Goal: Task Accomplishment & Management: Manage account settings

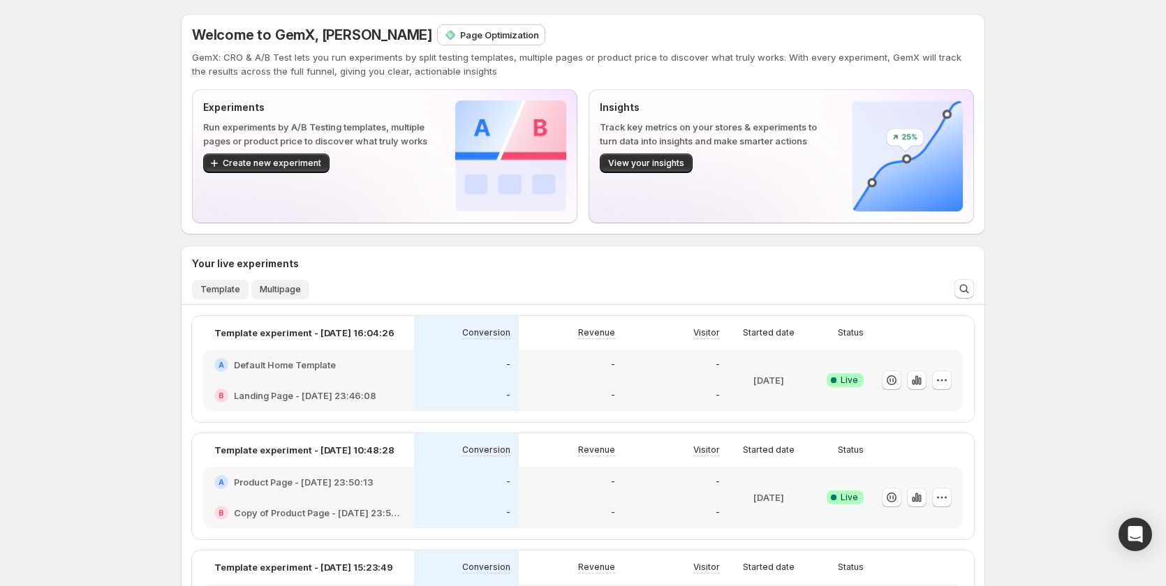
click at [282, 291] on span "Multipage" at bounding box center [280, 289] width 41 height 11
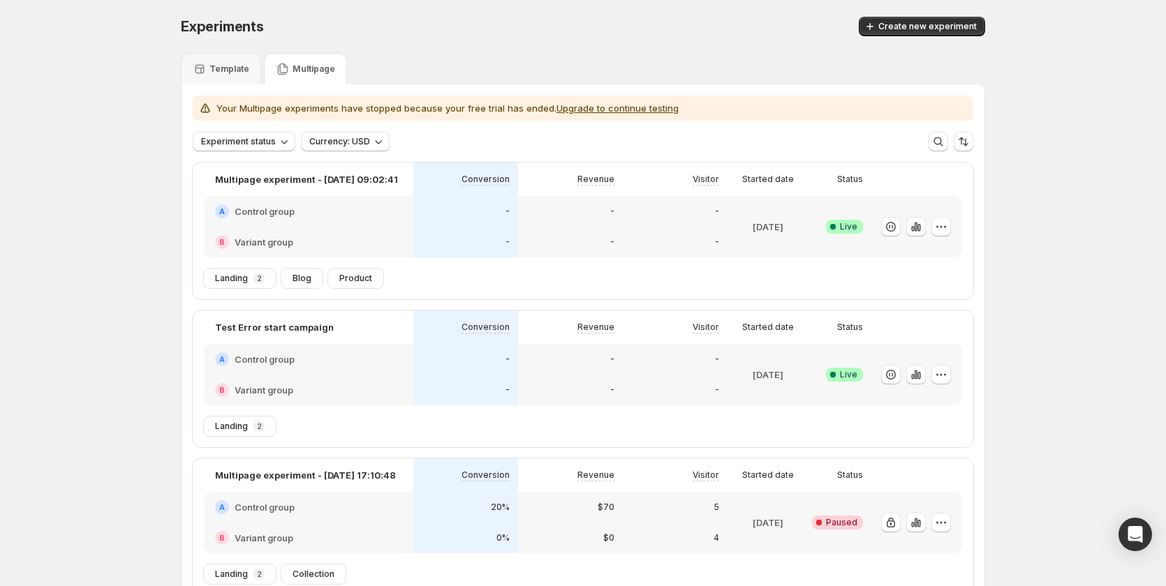
click at [573, 219] on div "-" at bounding box center [570, 211] width 105 height 31
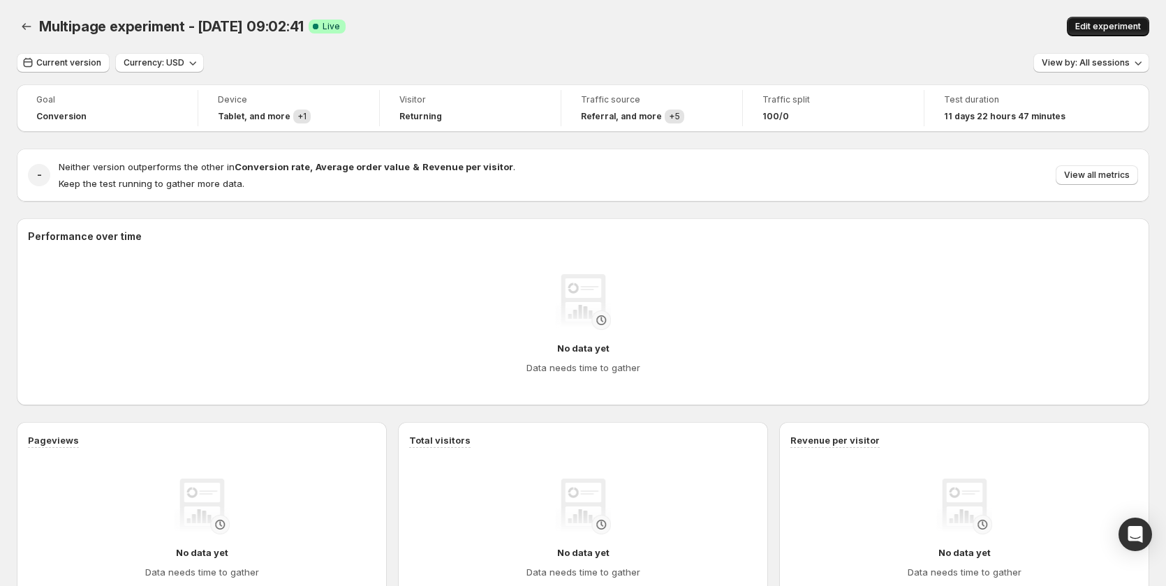
click at [1128, 27] on span "Edit experiment" at bounding box center [1108, 26] width 66 height 11
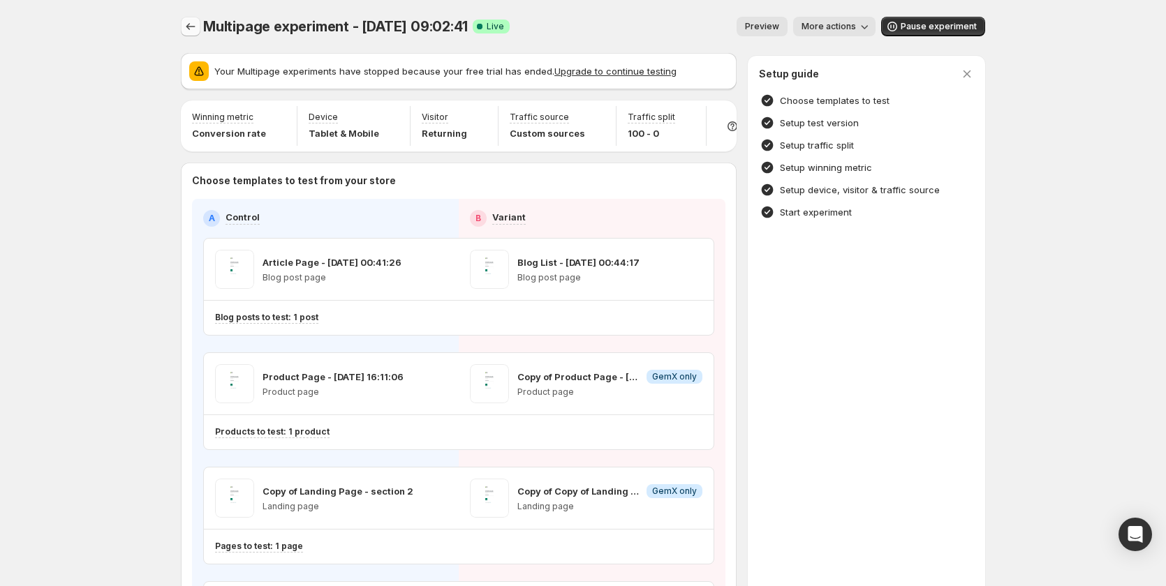
click at [195, 27] on icon "Experiments" at bounding box center [191, 27] width 14 height 14
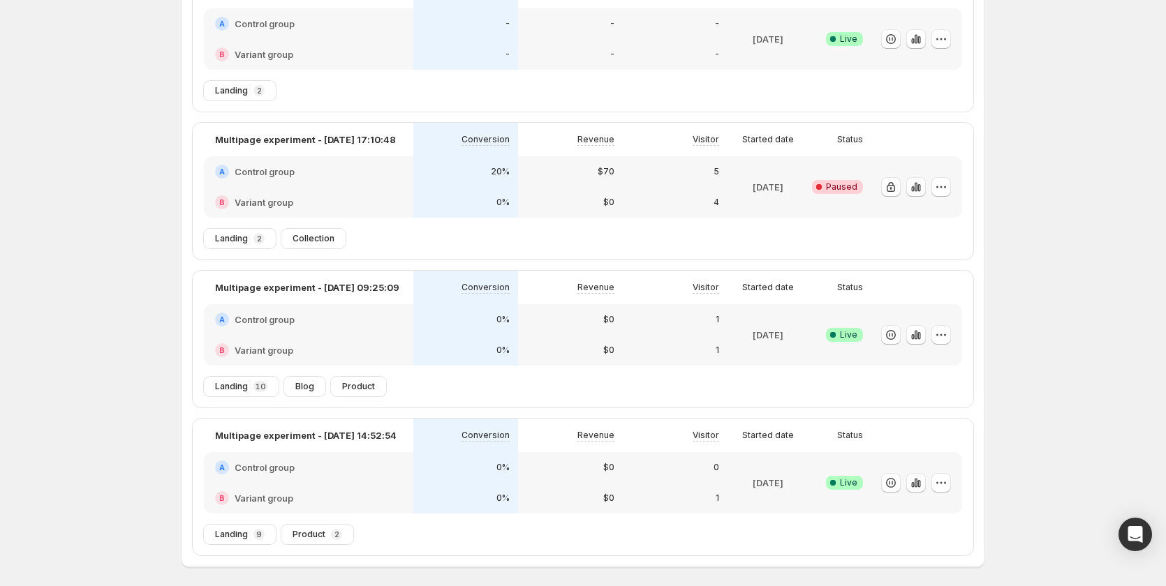
scroll to position [349, 0]
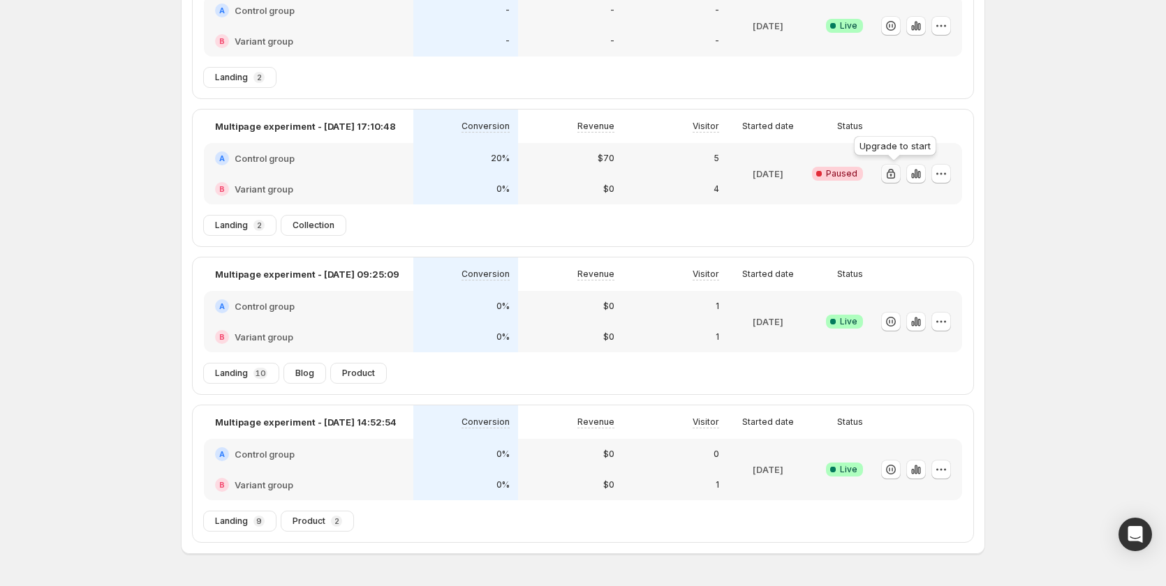
click at [895, 172] on icon "button" at bounding box center [891, 174] width 8 height 10
click at [893, 174] on icon "button" at bounding box center [891, 174] width 14 height 14
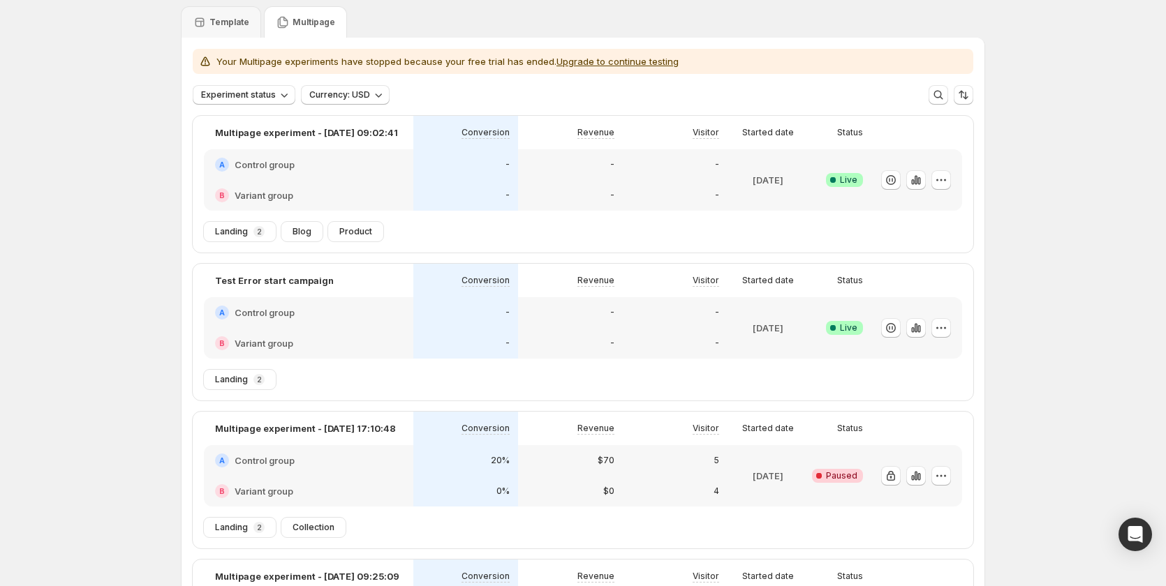
scroll to position [0, 0]
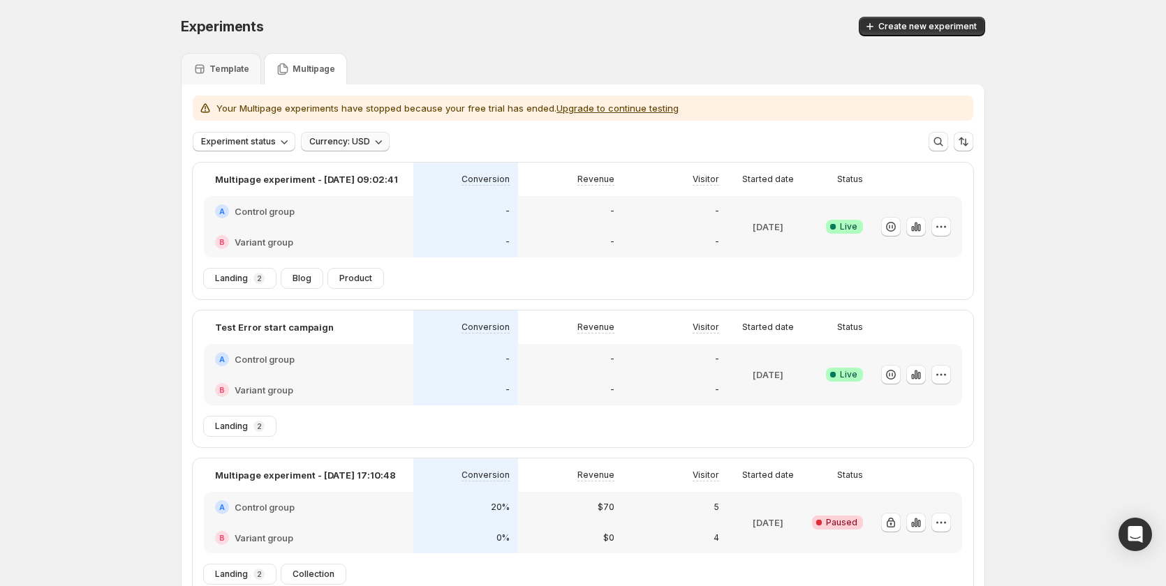
click at [329, 141] on span "Currency: USD" at bounding box center [339, 141] width 61 height 11
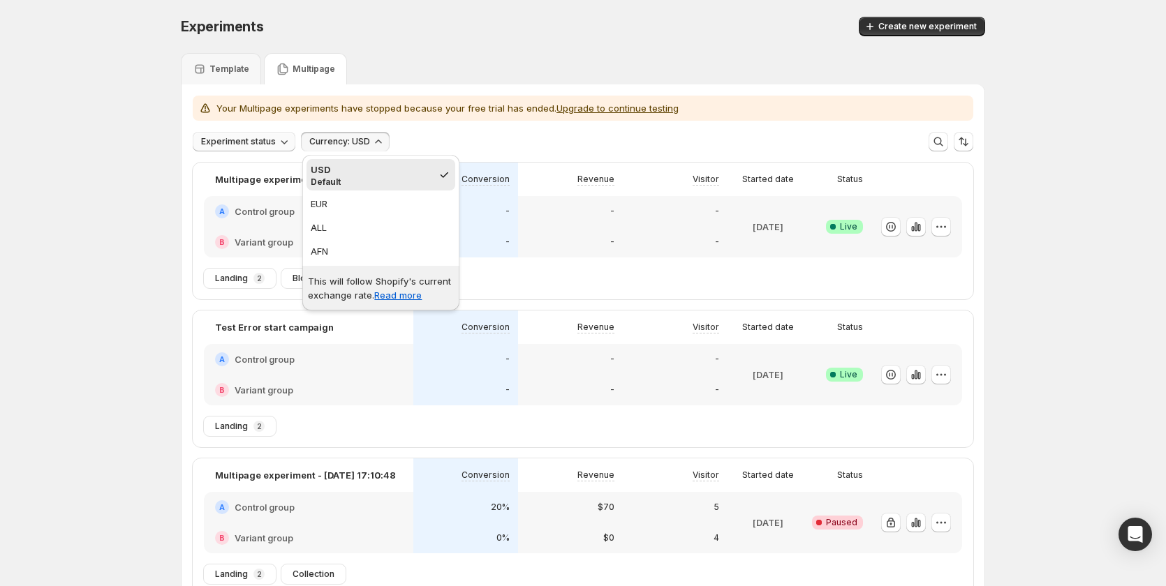
click at [265, 141] on span "Experiment status" at bounding box center [238, 141] width 75 height 11
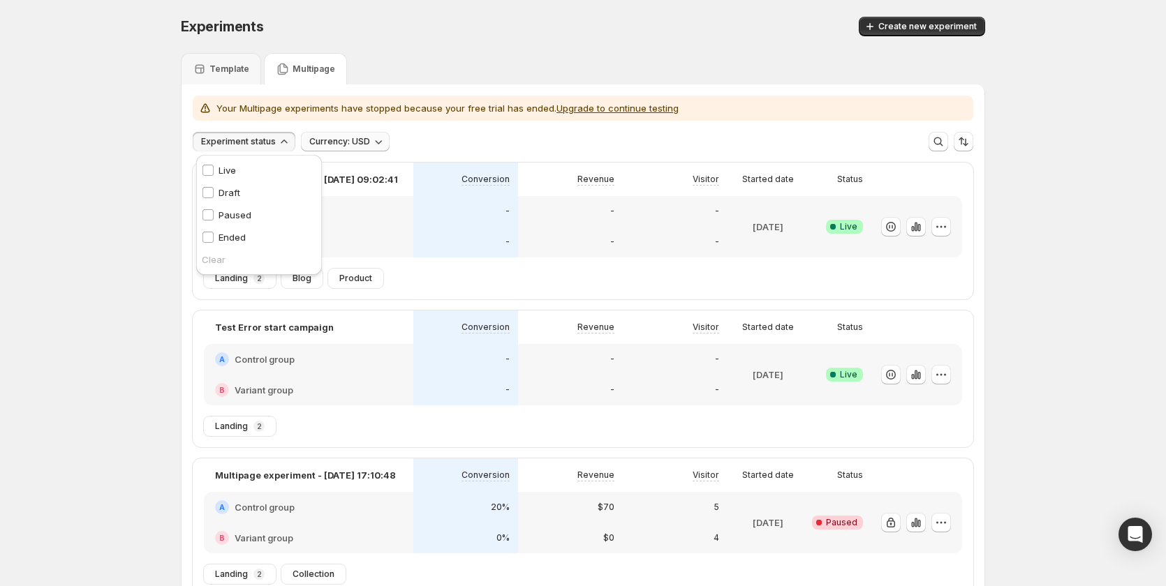
click at [358, 144] on span "Currency: USD" at bounding box center [339, 141] width 61 height 11
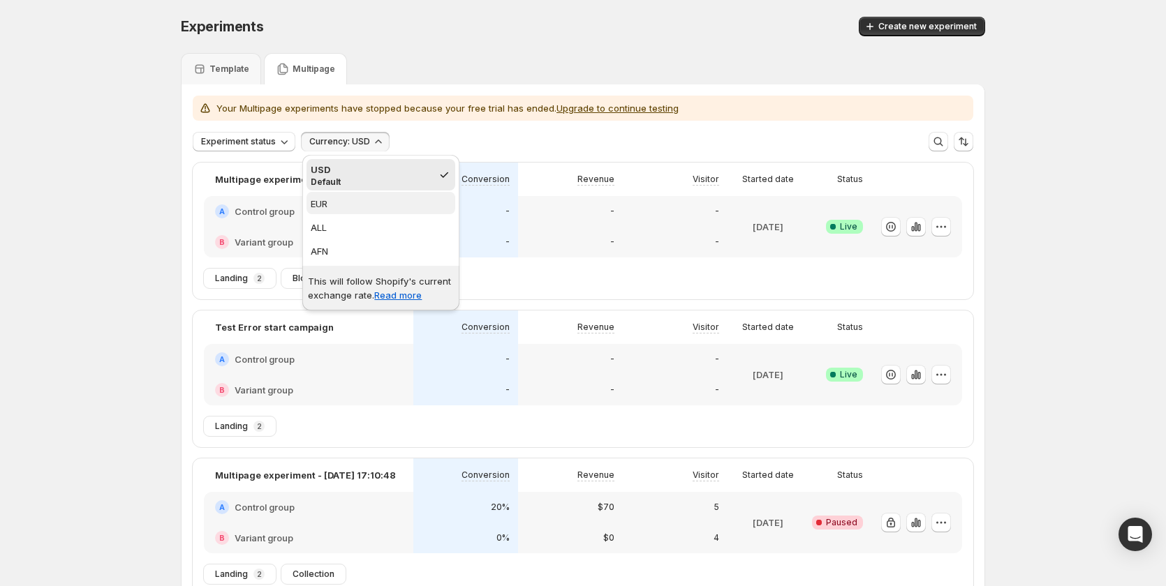
click at [358, 207] on span "EUR" at bounding box center [381, 204] width 140 height 14
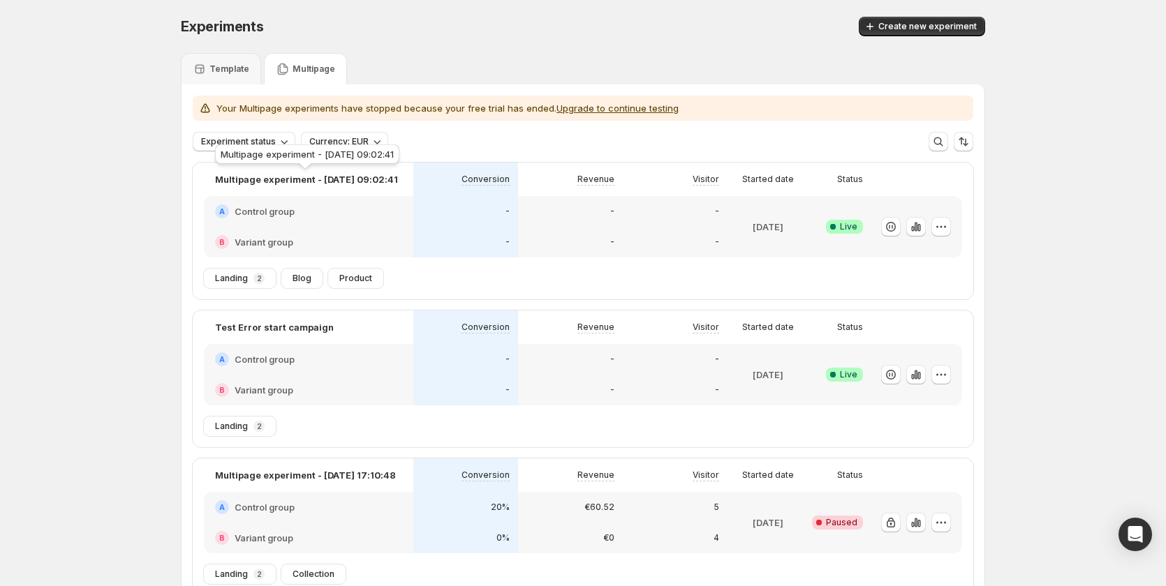
click at [353, 149] on div "Multipage experiment - Sep 3, 09:02:41" at bounding box center [307, 157] width 190 height 31
click at [361, 141] on span "Currency: EUR" at bounding box center [338, 141] width 59 height 11
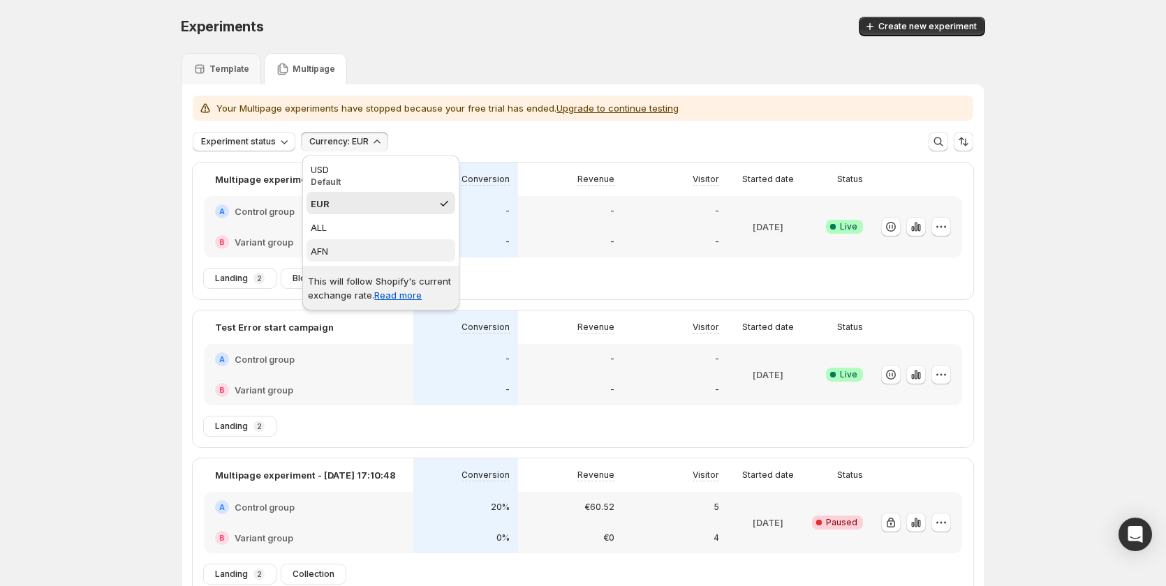
click at [346, 251] on span "AFN" at bounding box center [381, 251] width 140 height 14
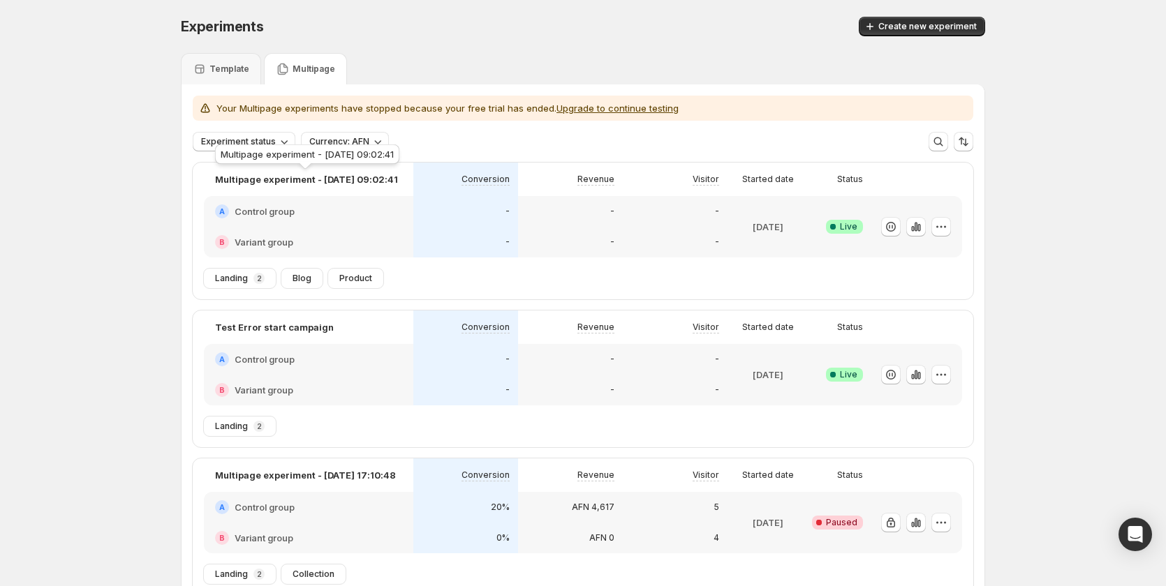
click at [351, 142] on div "Multipage experiment - Sep 3, 09:02:41" at bounding box center [307, 157] width 190 height 31
click at [367, 138] on span "Currency: AFN" at bounding box center [339, 141] width 60 height 11
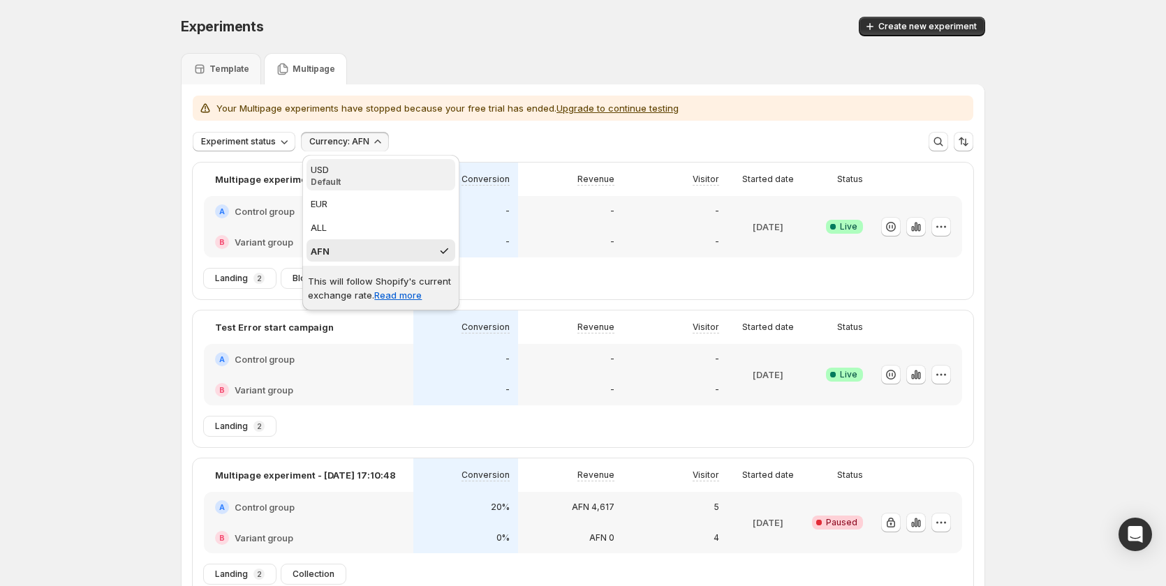
click at [352, 170] on div "USD" at bounding box center [381, 170] width 140 height 14
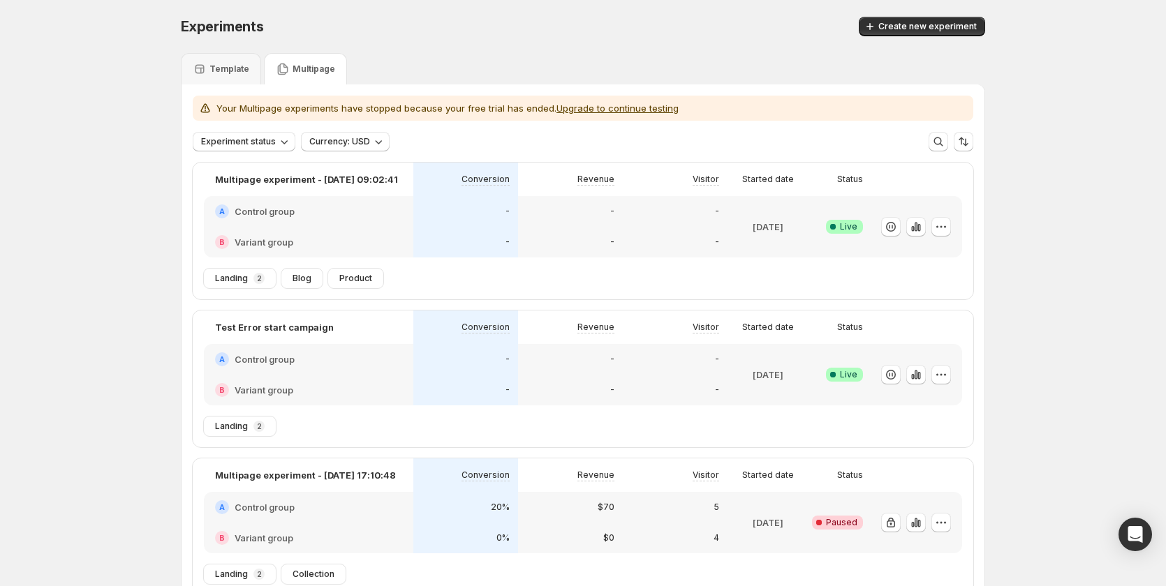
click at [245, 81] on div "Template" at bounding box center [221, 68] width 80 height 31
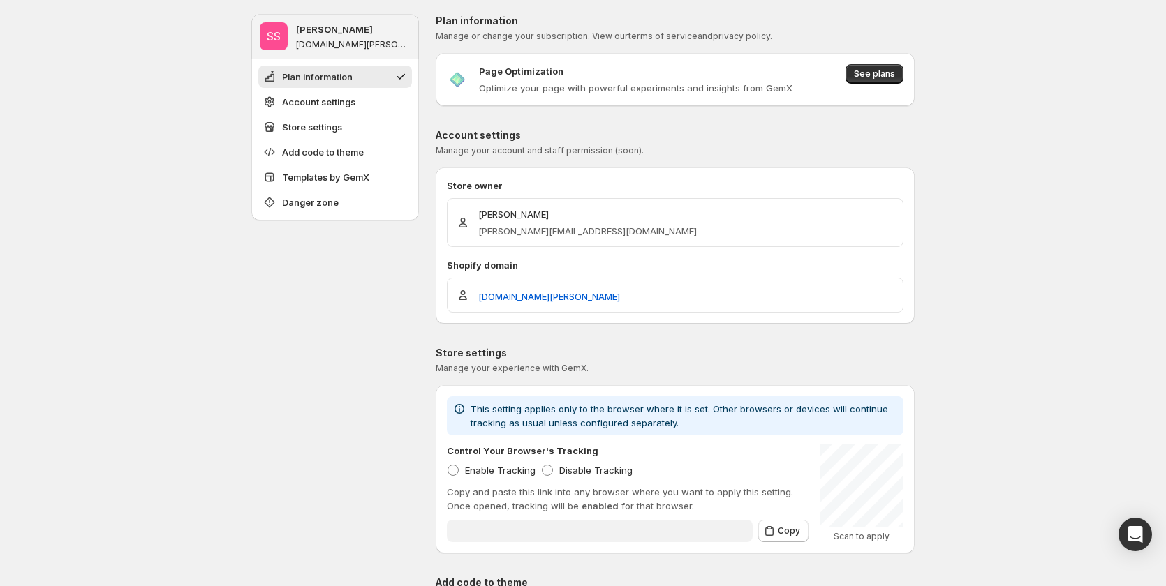
type input "**********"
